Goal: Communication & Community: Answer question/provide support

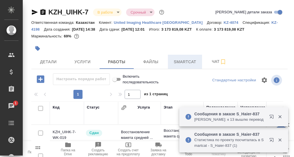
click at [193, 63] on span "Smartcat" at bounding box center [184, 62] width 27 height 7
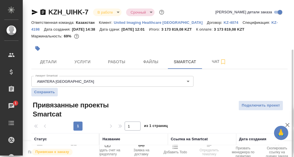
scroll to position [27, 0]
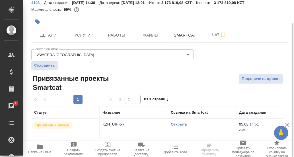
click at [181, 125] on link "Открыть" at bounding box center [179, 124] width 16 height 4
click at [178, 126] on link "Открыть" at bounding box center [179, 124] width 16 height 4
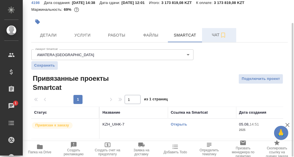
click at [214, 35] on span "Чат" at bounding box center [218, 35] width 27 height 7
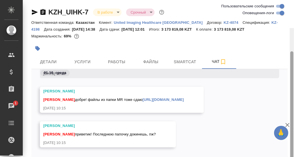
scroll to position [33, 0]
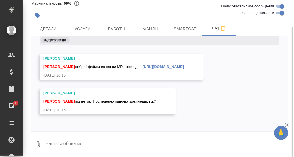
click at [63, 142] on textarea at bounding box center [166, 144] width 242 height 19
type textarea "Сейчас гляну про накопители."
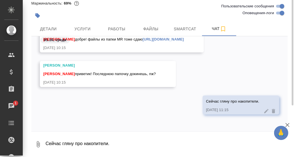
scroll to position [5, 0]
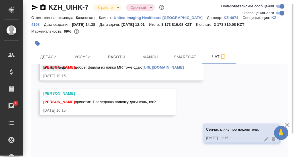
click at [108, 68] on div "01.10, среда" at bounding box center [159, 70] width 256 height 11
click at [109, 67] on div "01.10, среда" at bounding box center [159, 70] width 256 height 11
click at [106, 68] on div "01.10, среда" at bounding box center [159, 70] width 256 height 11
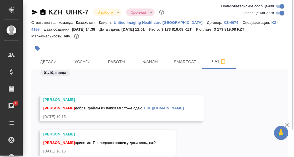
scroll to position [9100, 0]
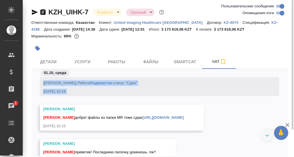
click at [142, 120] on link "[URL][DOMAIN_NAME]" at bounding box center [162, 118] width 41 height 4
click at [43, 61] on span "Детали" at bounding box center [48, 62] width 27 height 7
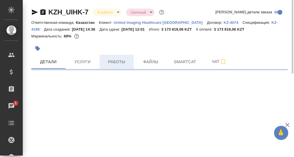
select select "RU"
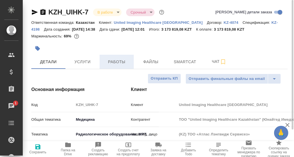
type textarea "x"
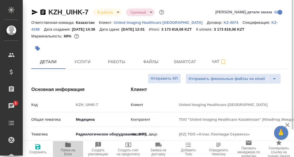
click at [66, 148] on icon "button" at bounding box center [68, 145] width 7 height 7
type textarea "x"
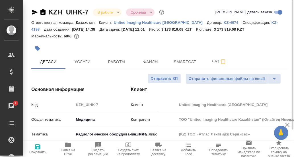
type textarea "x"
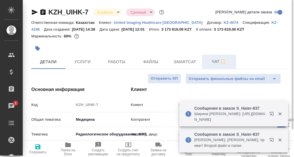
click at [218, 63] on span "Чат" at bounding box center [218, 61] width 27 height 7
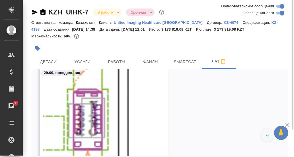
scroll to position [8661, 0]
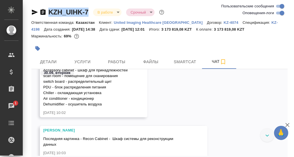
drag, startPoint x: 91, startPoint y: 12, endPoint x: 47, endPoint y: 13, distance: 43.8
click at [47, 13] on div "KZH_UIHK-7 В работе inProgress Срочный urgent" at bounding box center [98, 12] width 134 height 9
copy link "KZH_UIHK-7"
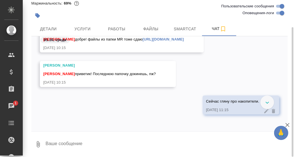
scroll to position [9524, 0]
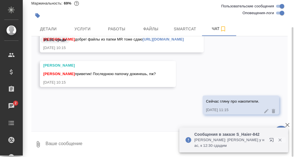
drag, startPoint x: 281, startPoint y: 140, endPoint x: 243, endPoint y: 126, distance: 41.0
click at [281, 140] on icon "button" at bounding box center [279, 140] width 5 height 5
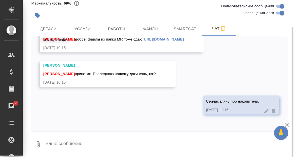
click at [68, 140] on textarea at bounding box center [166, 144] width 242 height 19
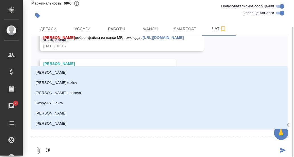
type textarea "@Б"
type input "Б"
type textarea "@Ба"
type input "Ба"
type textarea "@Баб"
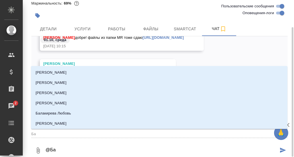
type input "Баб"
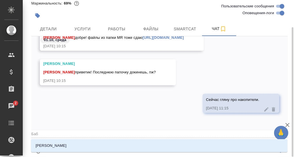
type textarea "@Бабк"
type input "Бабк"
type textarea "@Бабки"
type input "Бабки"
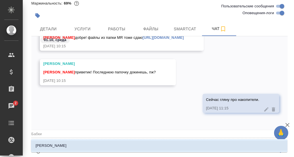
click at [66, 146] on p "[PERSON_NAME]" at bounding box center [51, 146] width 31 height 6
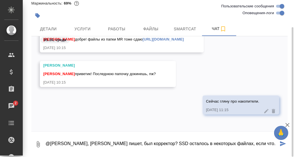
type textarea "@[PERSON_NAME], [PERSON_NAME] пишет, был корректор? SSD осталось в некоторых фа…"
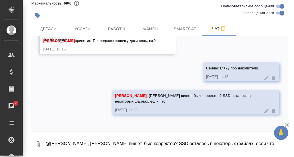
click at [82, 140] on textarea "@[PERSON_NAME], [PERSON_NAME] пишет, был корректор? SSD осталось в некоторых фа…" at bounding box center [166, 144] width 242 height 19
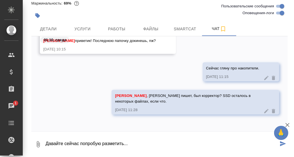
type textarea "Давайте сейчас попробую разметить..."
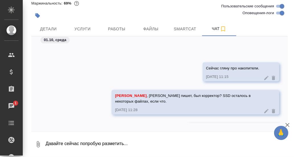
scroll to position [9585, 0]
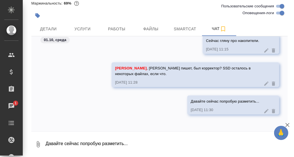
drag, startPoint x: 86, startPoint y: 29, endPoint x: 100, endPoint y: 47, distance: 22.5
click at [86, 29] on span "Услуги" at bounding box center [82, 29] width 27 height 7
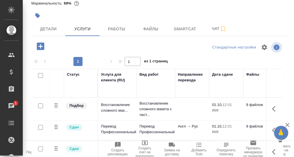
scroll to position [81, 0]
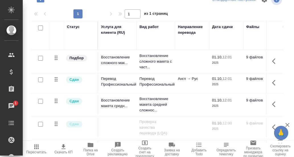
click at [90, 146] on icon "button" at bounding box center [91, 145] width 6 height 5
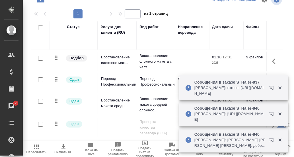
click at [91, 147] on icon "button" at bounding box center [91, 145] width 6 height 5
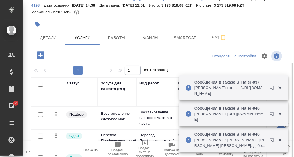
scroll to position [0, 0]
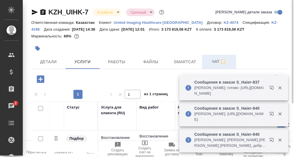
click at [214, 61] on span "Чат" at bounding box center [218, 61] width 27 height 7
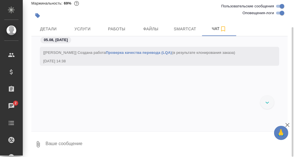
scroll to position [9199, 0]
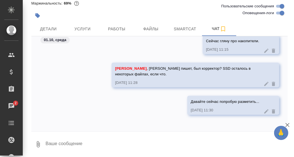
click at [63, 140] on textarea at bounding box center [166, 144] width 242 height 19
paste textarea "[URL][DOMAIN_NAME]"
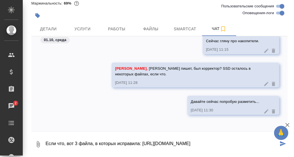
type textarea "Если что, вот 3 файла, в которых исправила: [URL][DOMAIN_NAME]"
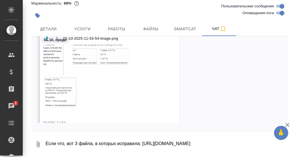
scroll to position [9351, 0]
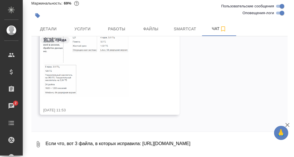
click at [63, 143] on textarea "Если что, вот 3 файла, в которых исправила: [URL][DOMAIN_NAME]" at bounding box center [166, 144] width 242 height 19
type textarea "Где можно, исправь, пожалуйста, на ГБ (где Гбайт - не трогай)."
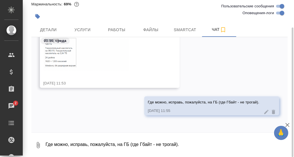
scroll to position [33, 0]
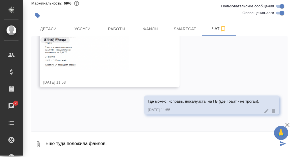
paste textarea "Твердотельный накопитель на"
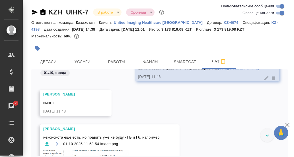
scroll to position [9281, 0]
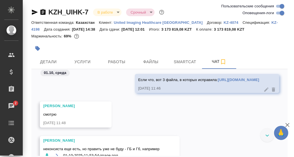
drag, startPoint x: 149, startPoint y: 98, endPoint x: 112, endPoint y: 86, distance: 38.9
click at [138, 83] on div "Если что, вот 3 файла, в которых исправила: [URL][DOMAIN_NAME]" at bounding box center [198, 79] width 121 height 7
copy link "[URL][DOMAIN_NAME]"
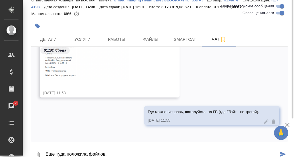
scroll to position [33, 0]
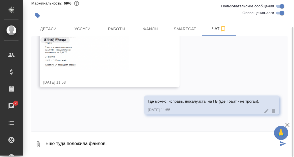
click at [122, 146] on textarea "Еще туда положила файлов." at bounding box center [161, 144] width 233 height 19
paste textarea "[URL][DOMAIN_NAME]"
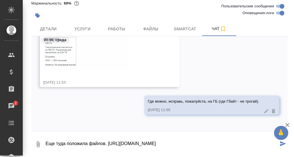
type textarea "Еще туда положила файлов. [URL][DOMAIN_NAME]"
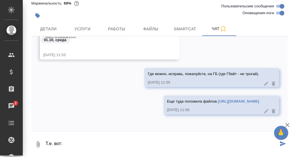
paste textarea "[URL][DOMAIN_NAME]"
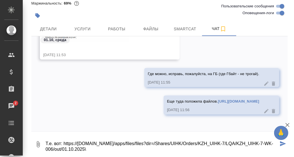
type textarea "Т.е. вот: https://[DOMAIN_NAME]/apps/files/files?dir=/Shares/UIHK/Orders/KZH_UI…"
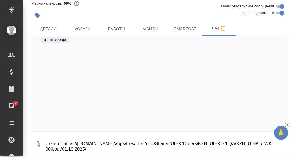
scroll to position [9658, 0]
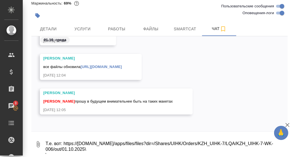
click at [95, 140] on textarea "Т.е. вот: https://[DOMAIN_NAME]/apps/files/files?dir=/Shares/UIHK/Orders/KZH_UI…" at bounding box center [166, 144] width 242 height 19
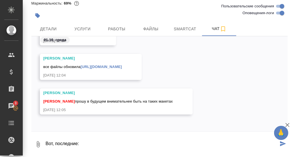
paste textarea "[URL][DOMAIN_NAME]"
type textarea "Вот, последние: [URL][DOMAIN_NAME]"
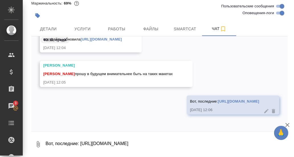
click at [79, 146] on textarea "Вот, последние: [URL][DOMAIN_NAME]" at bounding box center [166, 144] width 242 height 19
click at [175, 145] on textarea "[PERSON_NAME], спасибо, не на этом внимание сконцентрировала, и" at bounding box center [161, 144] width 233 height 19
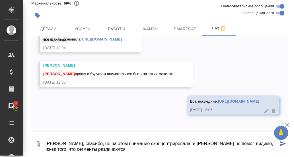
type textarea "[PERSON_NAME], спасибо, не на этом внимание сконцентрировала, и [PERSON_NAME] н…"
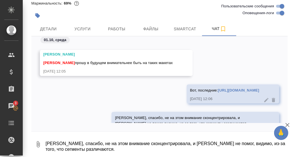
scroll to position [9765, 0]
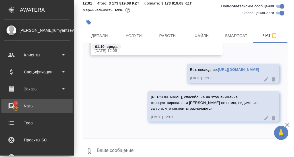
click at [13, 104] on div "Чаты" at bounding box center [36, 106] width 65 height 9
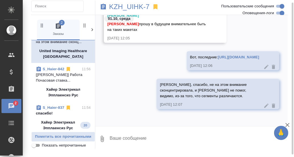
scroll to position [28, 0]
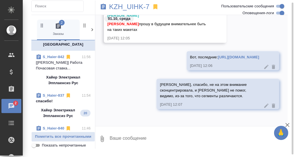
click at [47, 100] on p "спасибо!" at bounding box center [63, 102] width 55 height 6
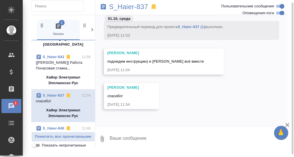
scroll to position [85, 0]
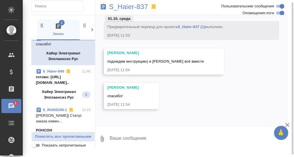
click at [42, 76] on p "готово: [URL][DOMAIN_NAME].." at bounding box center [63, 79] width 55 height 11
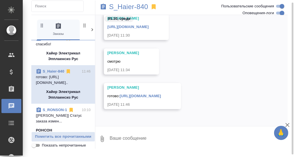
scroll to position [8041, 0]
